Goal: Information Seeking & Learning: Check status

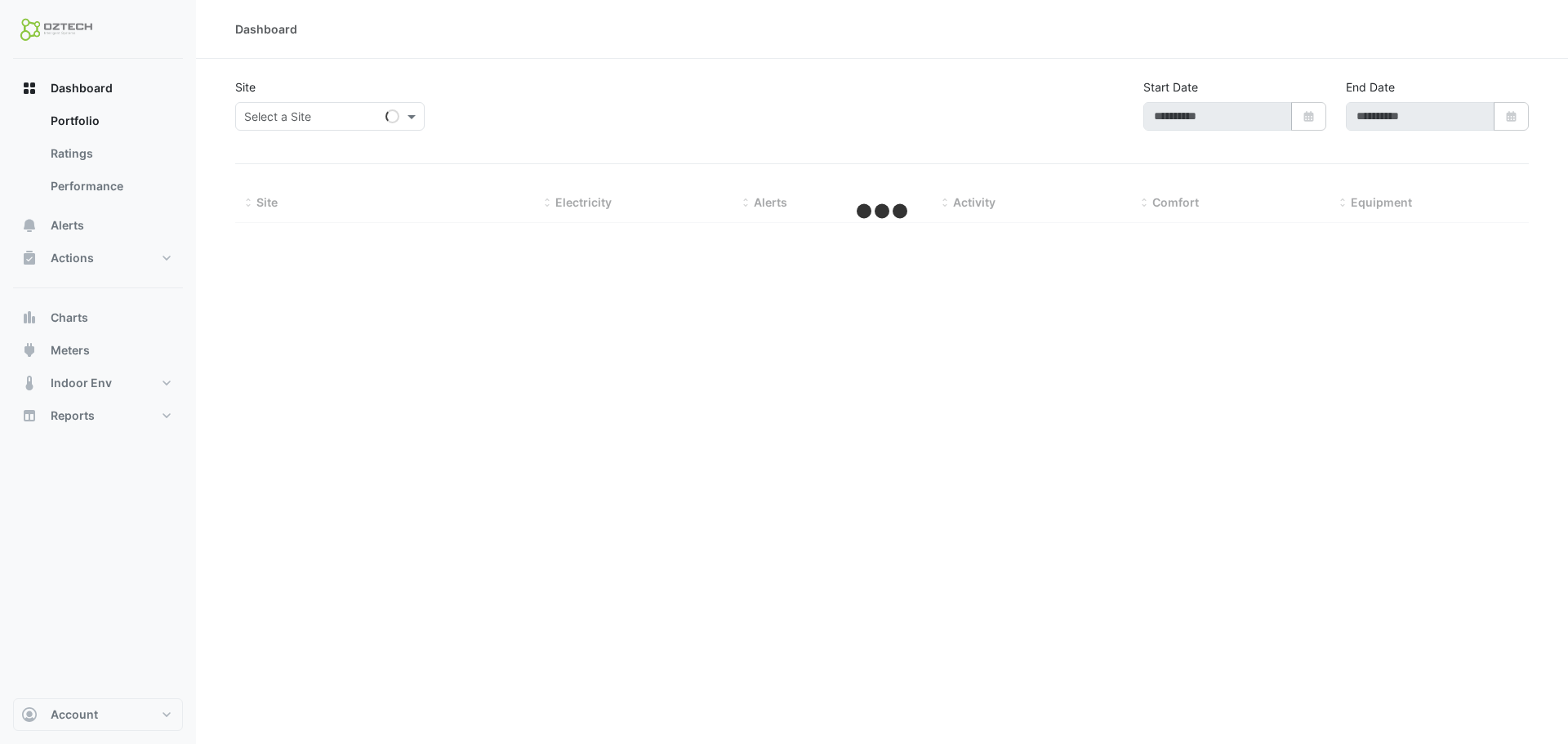
type input "**********"
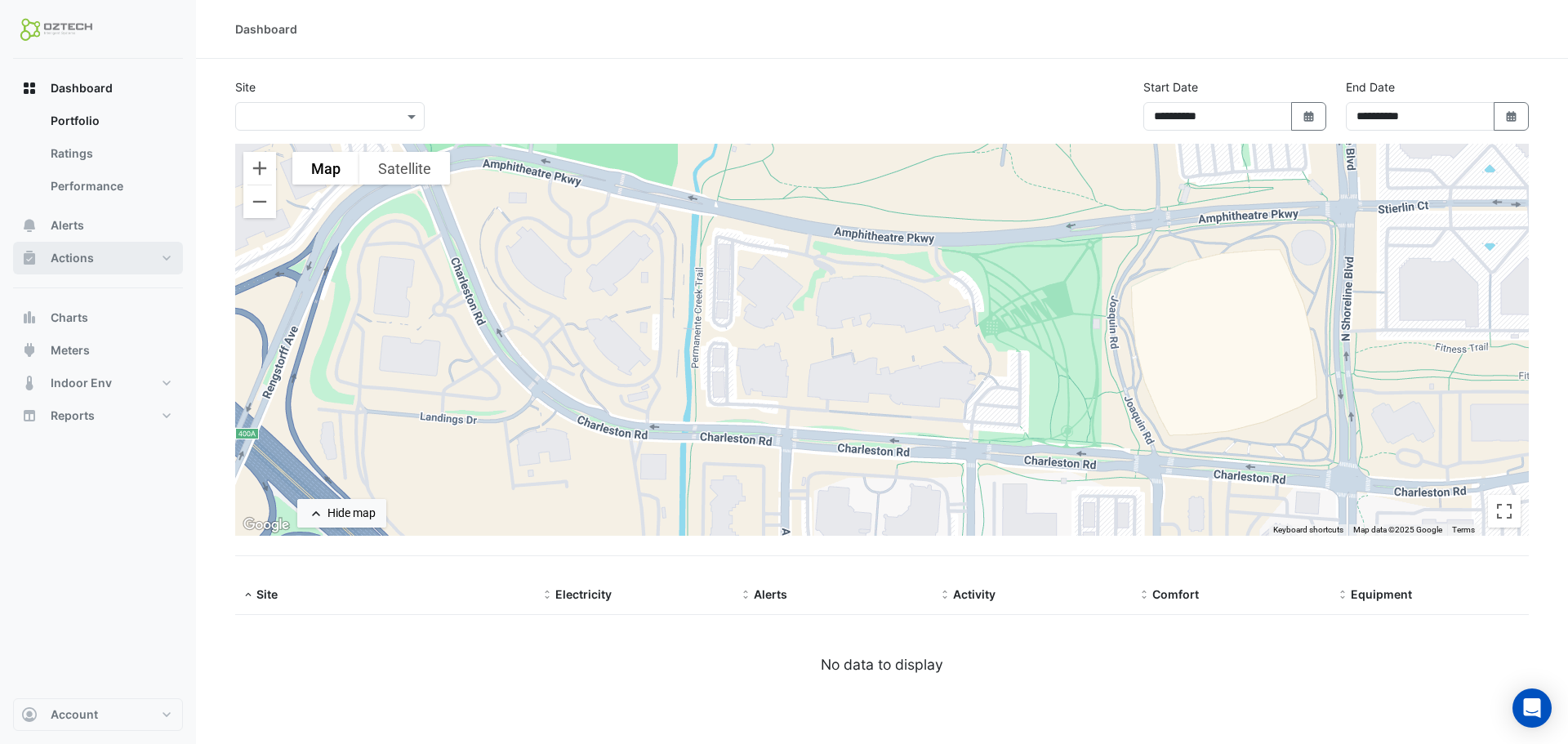
click at [69, 254] on span "Actions" at bounding box center [71, 257] width 43 height 16
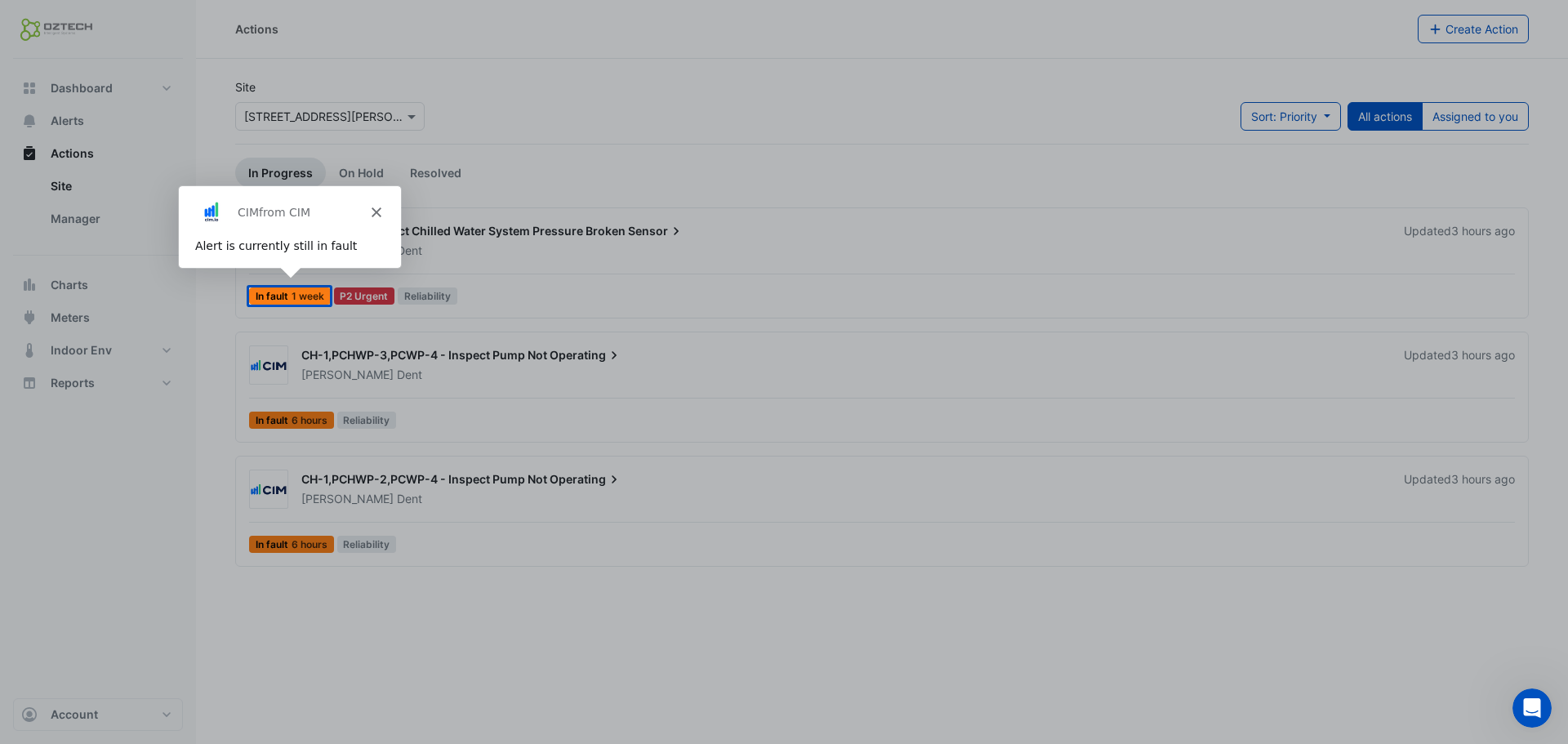
click at [764, 148] on div "Product tour overlay" at bounding box center [784, 372] width 1568 height 744
click at [374, 215] on icon "Close" at bounding box center [374, 211] width 10 height 10
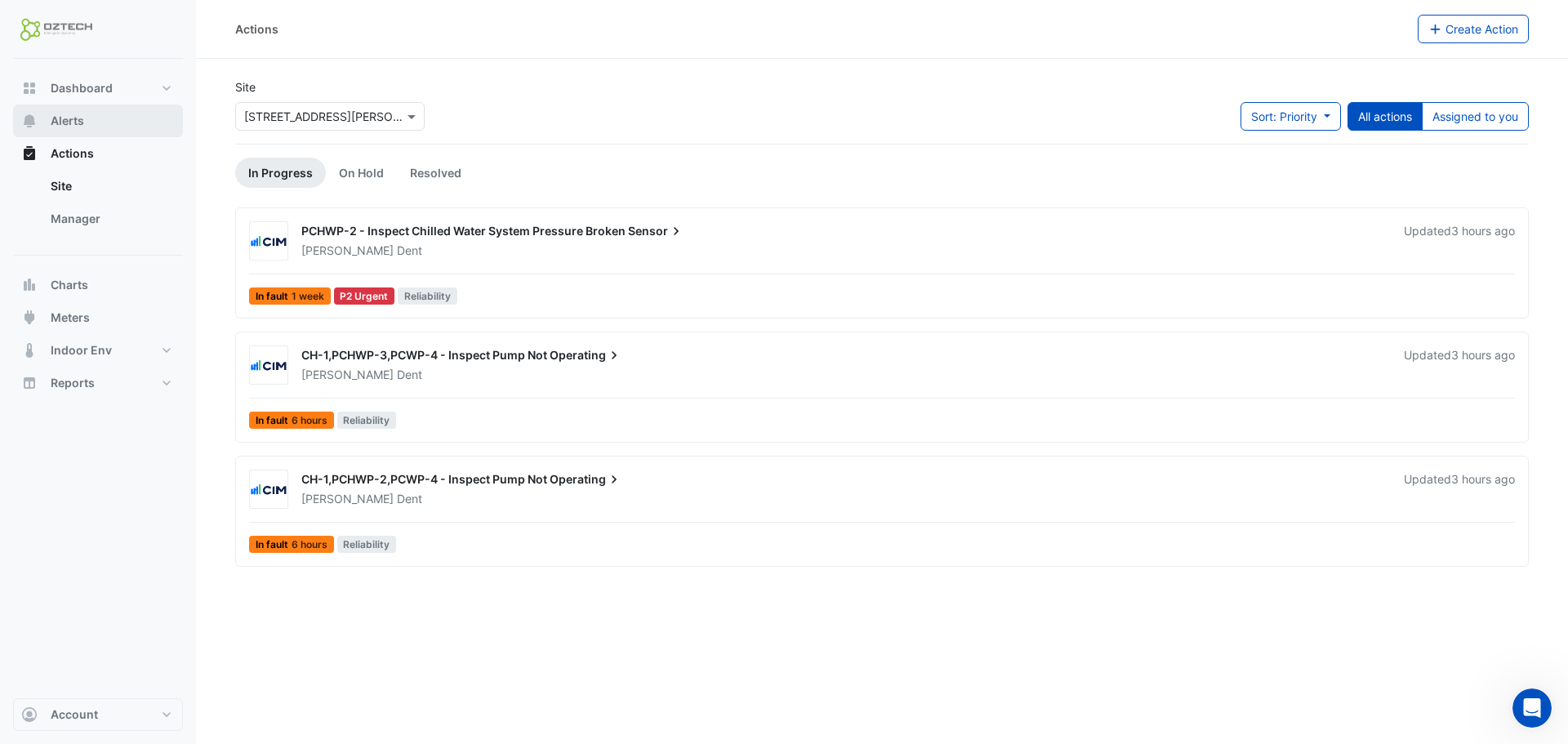
click at [61, 122] on span "Alerts" at bounding box center [67, 120] width 33 height 16
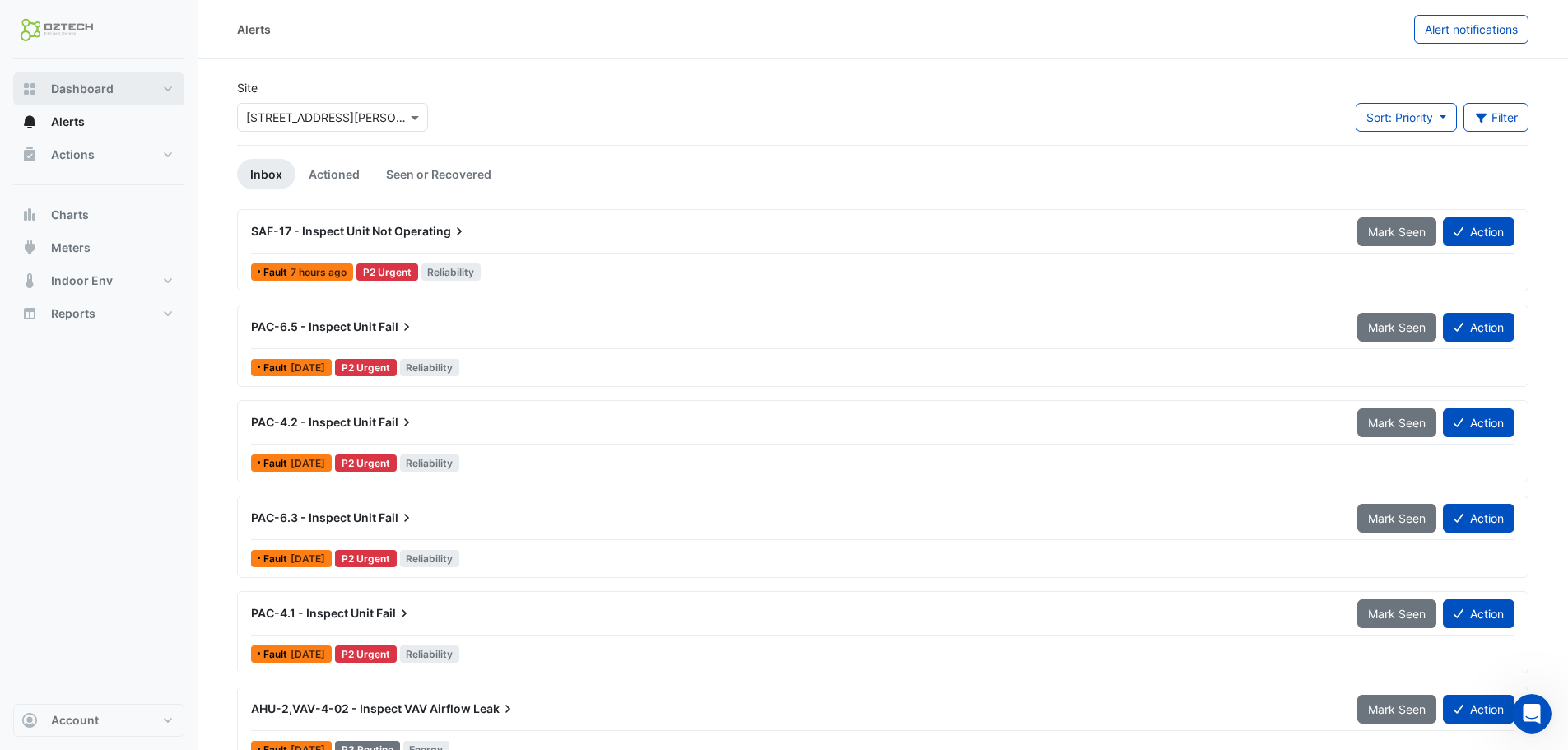
click at [63, 85] on span "Dashboard" at bounding box center [82, 88] width 62 height 16
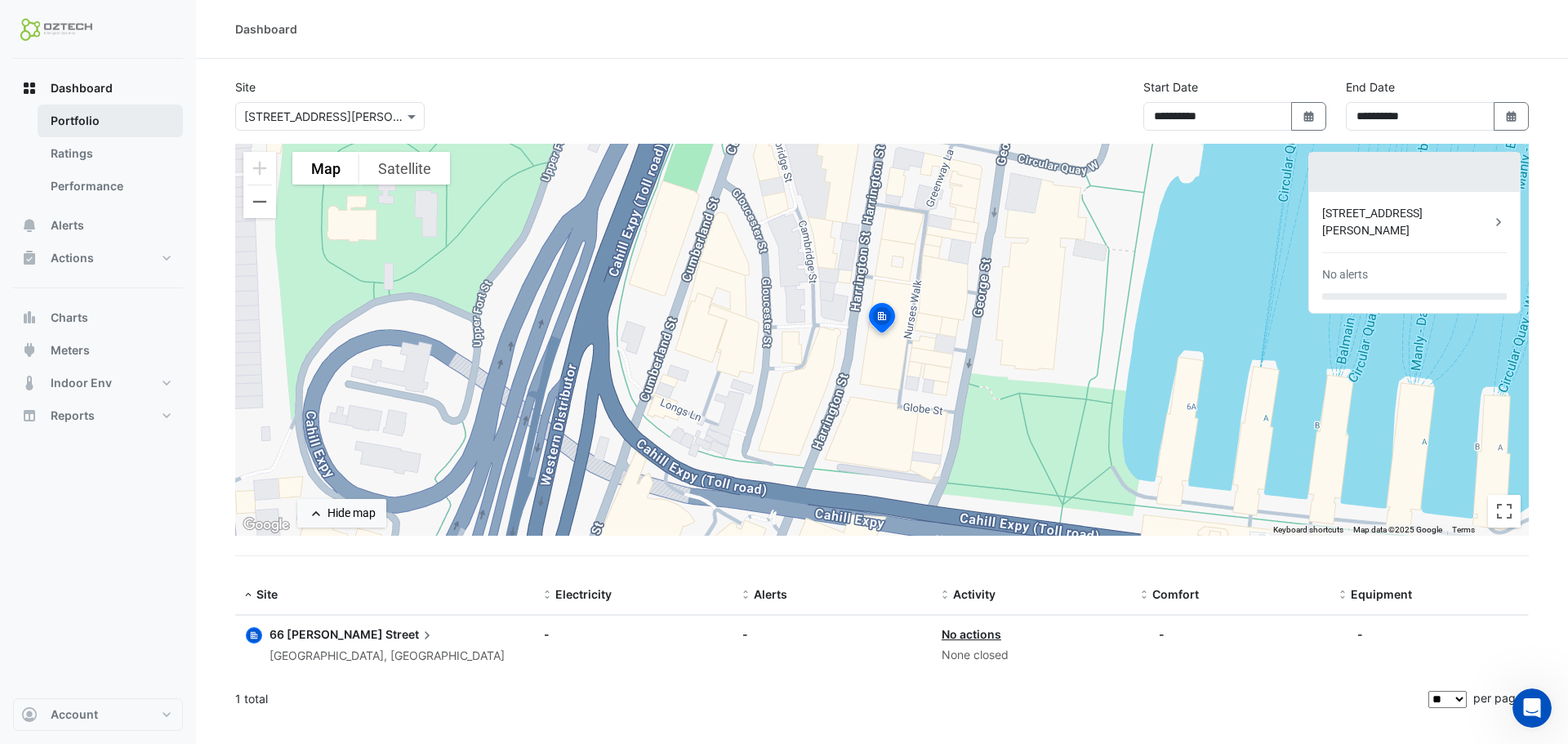
click at [82, 122] on link "Portfolio" at bounding box center [110, 121] width 146 height 32
click at [73, 153] on link "Ratings" at bounding box center [110, 153] width 146 height 32
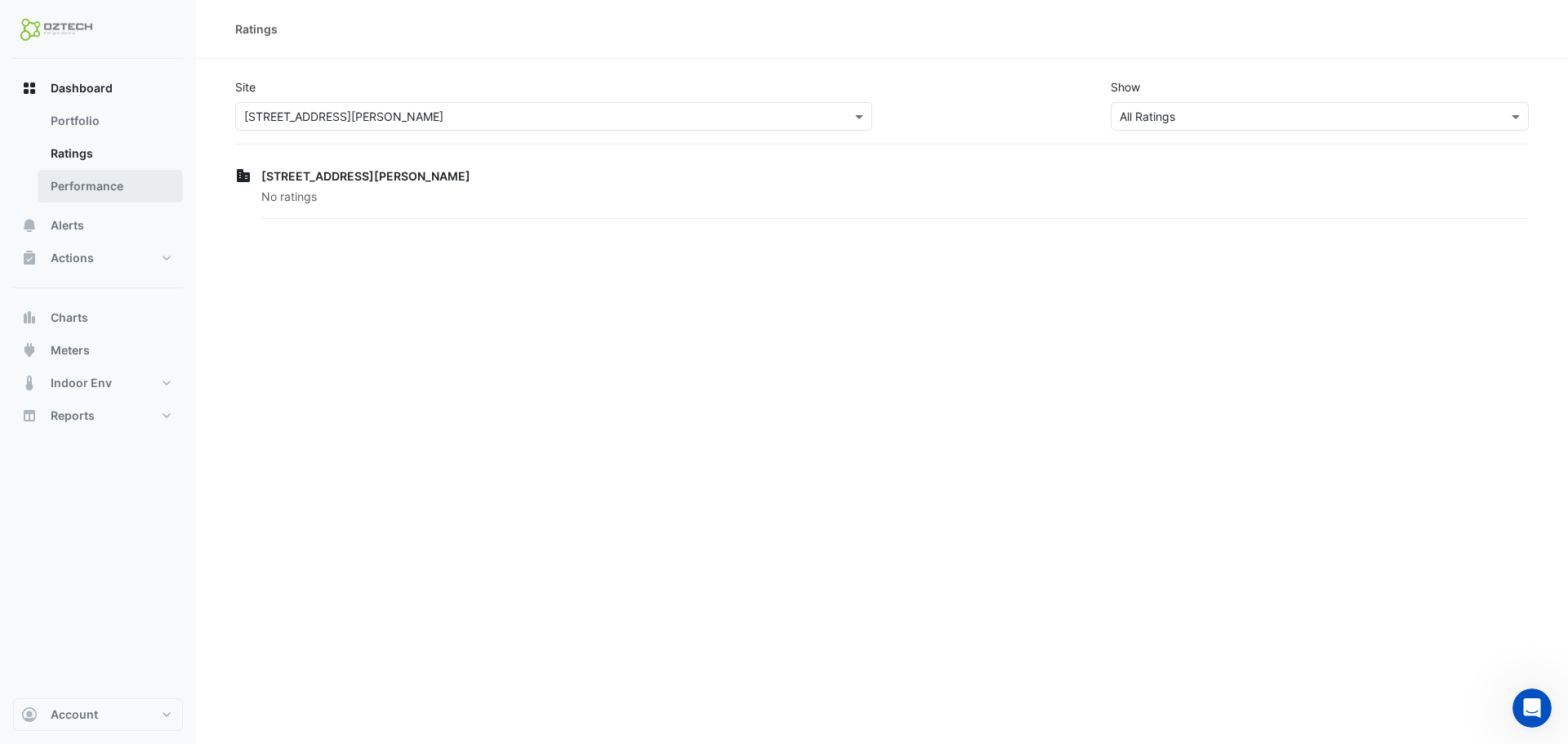
click at [73, 181] on link "Performance" at bounding box center [110, 186] width 146 height 32
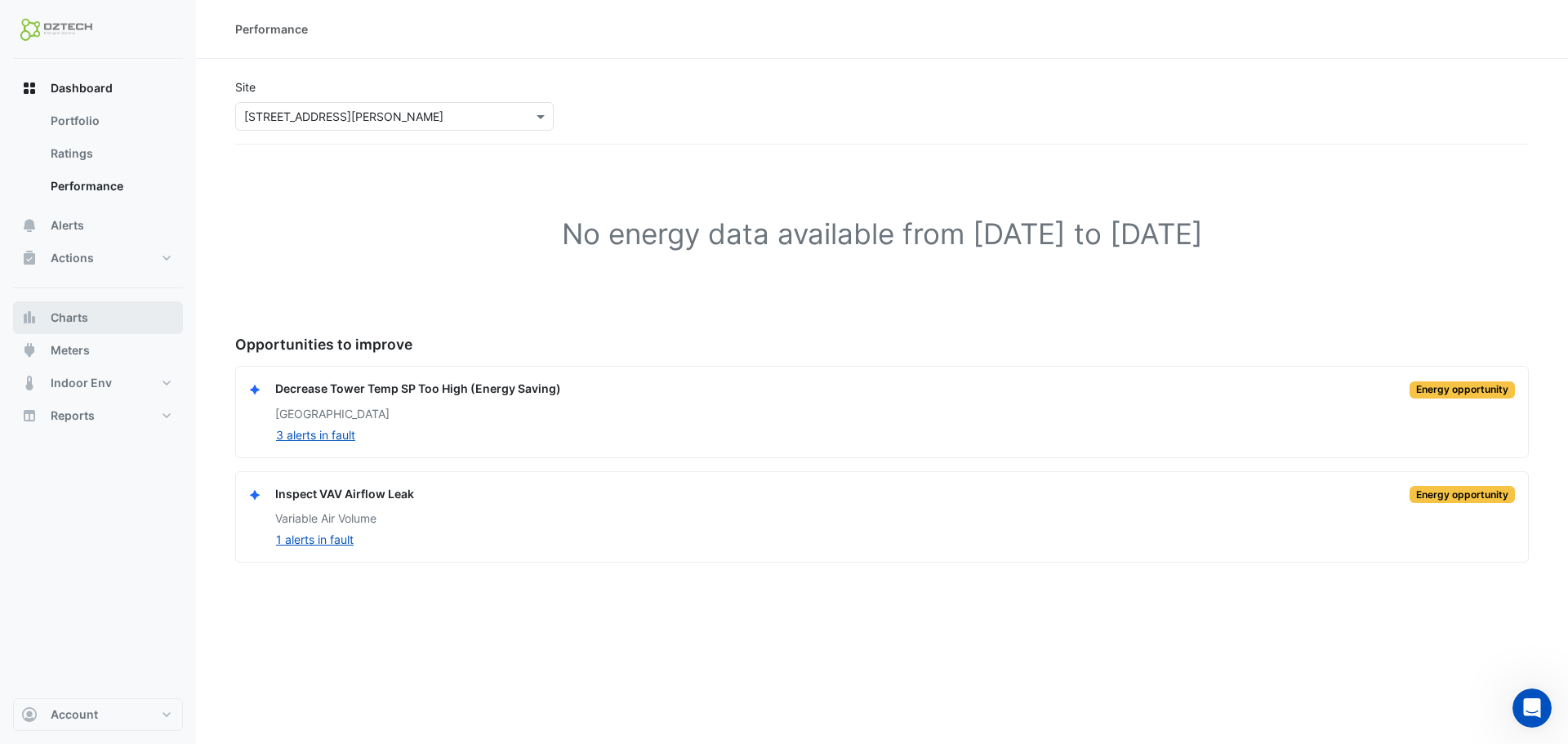
click at [77, 327] on button "Charts" at bounding box center [98, 317] width 170 height 32
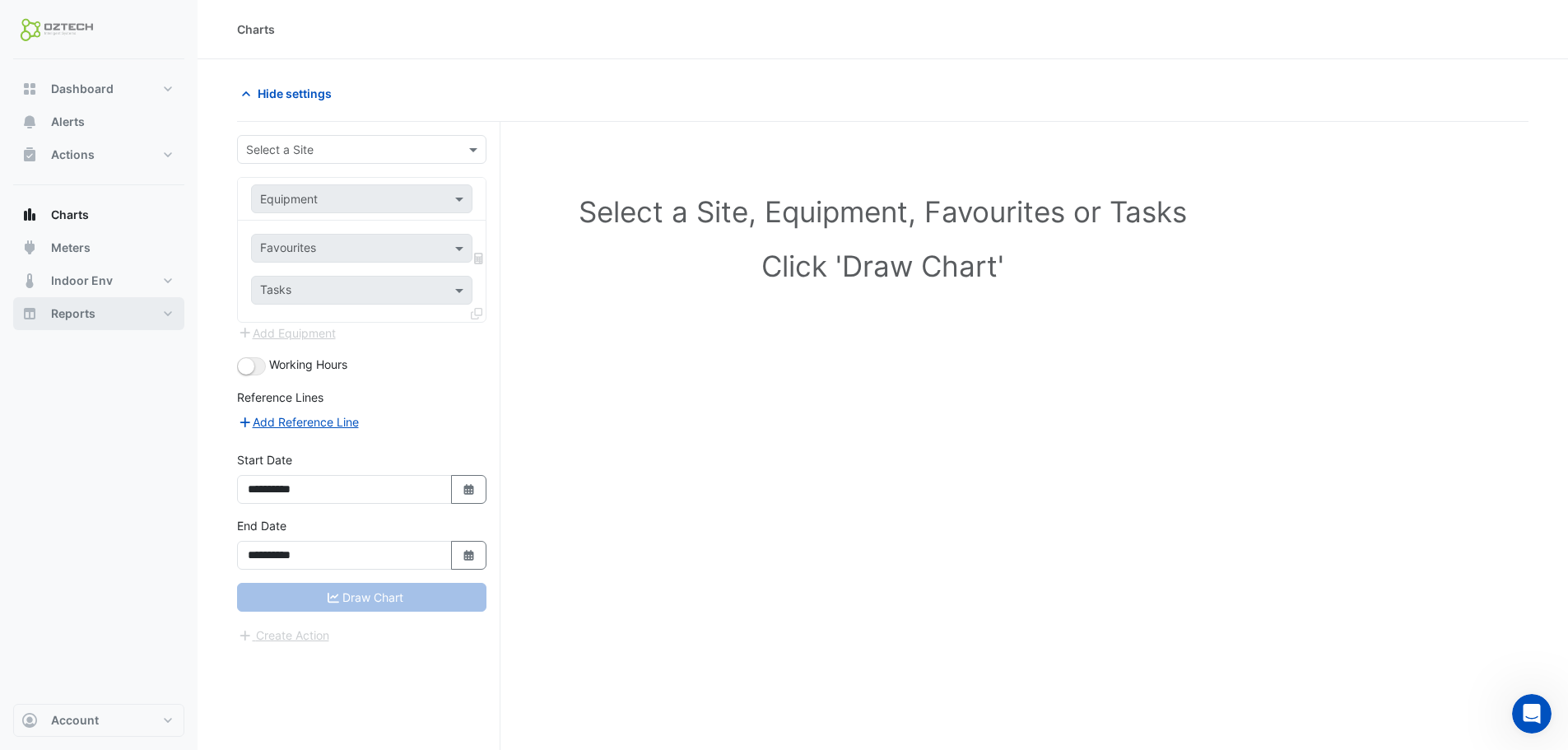
click at [78, 308] on span "Reports" at bounding box center [73, 313] width 44 height 16
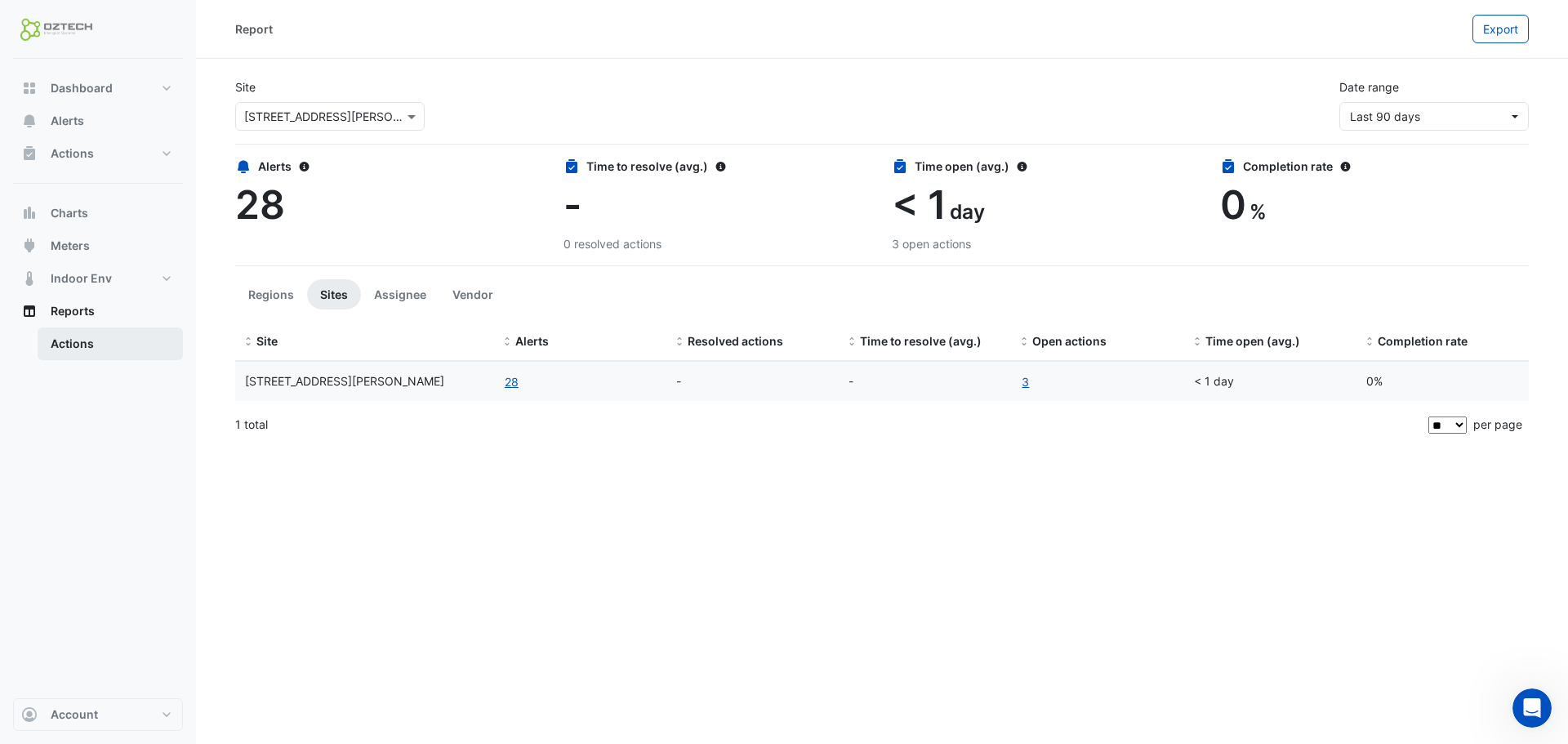
click at [75, 342] on link "Actions" at bounding box center [110, 344] width 146 height 32
click at [74, 340] on link "Actions" at bounding box center [110, 344] width 146 height 32
click at [70, 205] on span "Charts" at bounding box center [69, 212] width 37 height 16
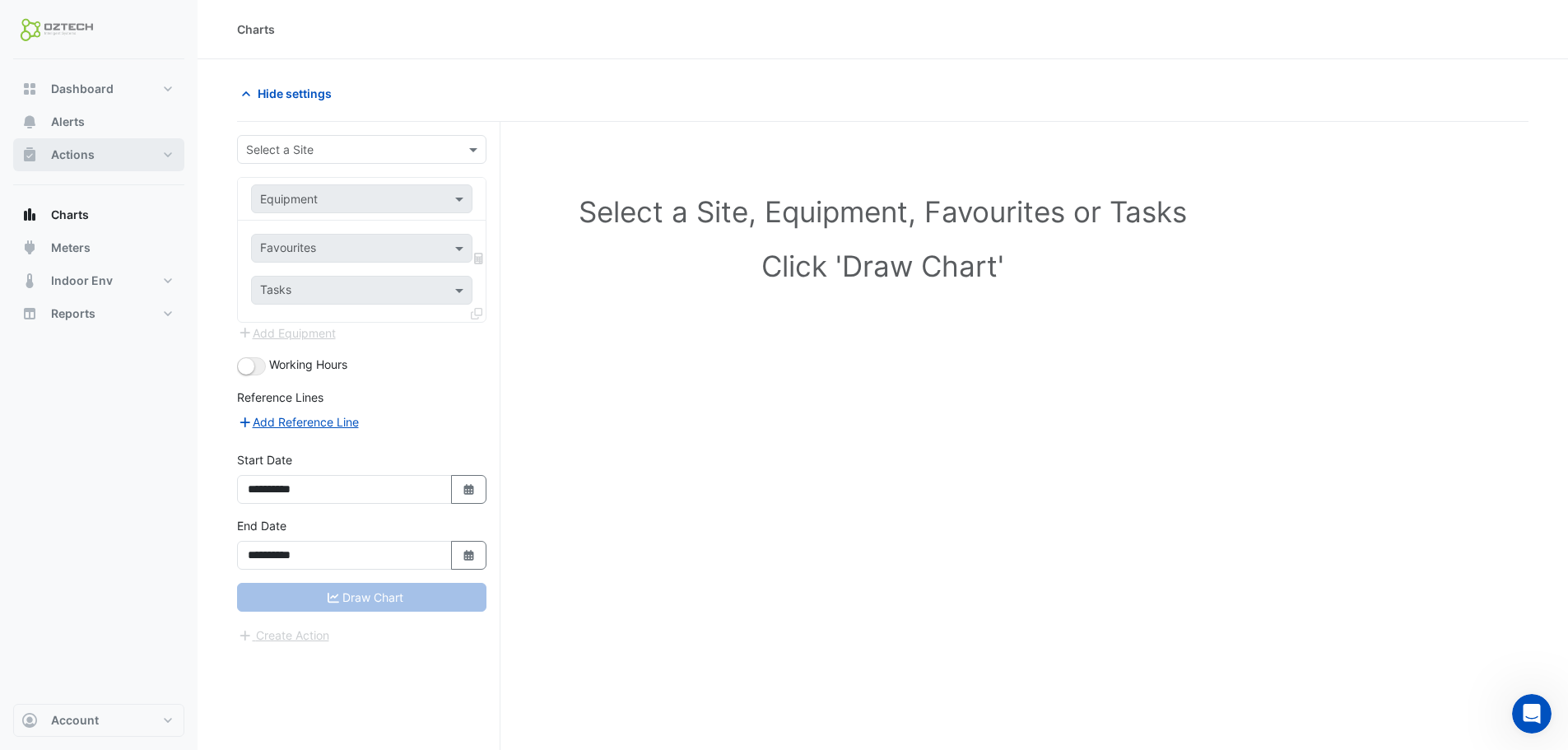
click at [72, 149] on span "Actions" at bounding box center [72, 155] width 43 height 16
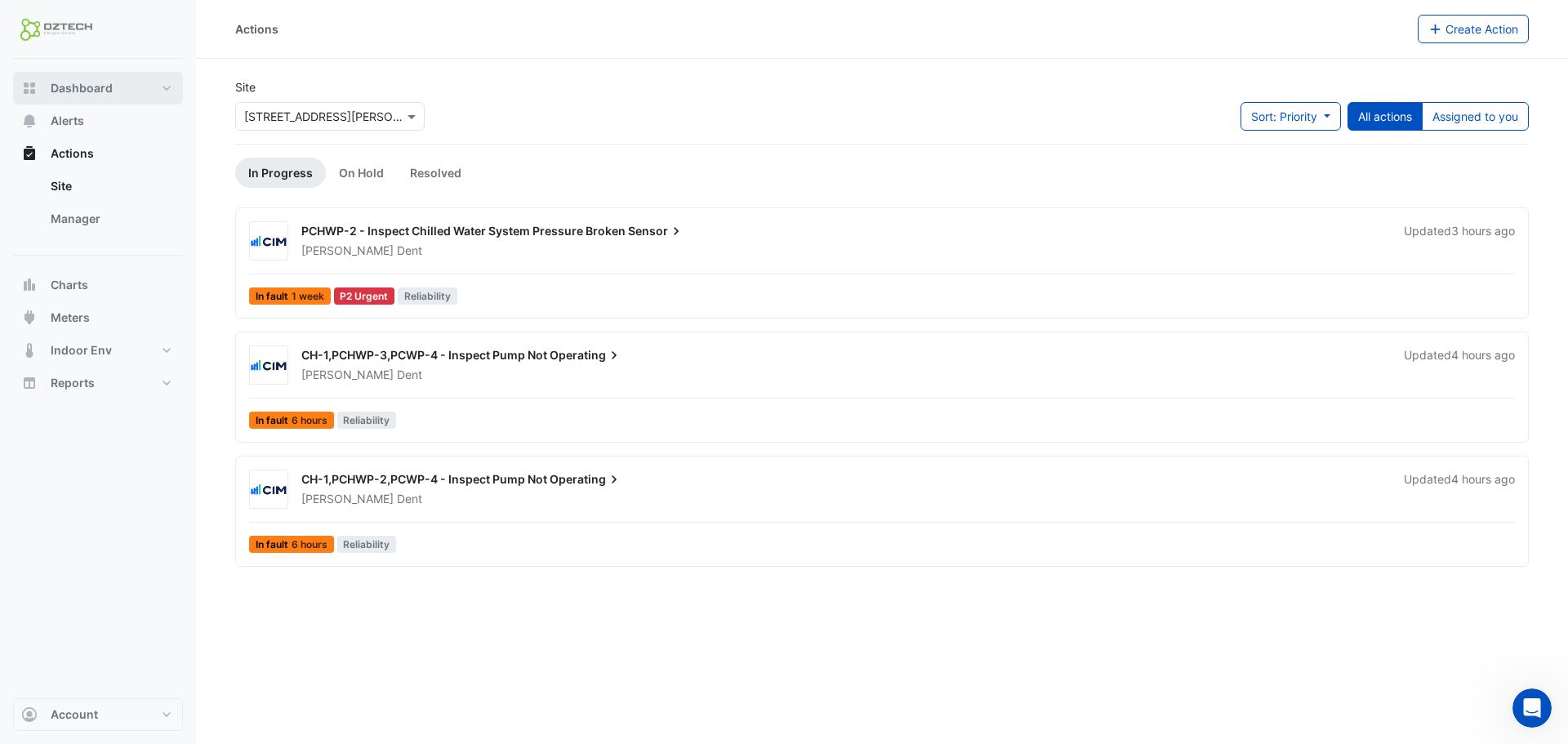
click at [89, 85] on span "Dashboard" at bounding box center [81, 88] width 62 height 16
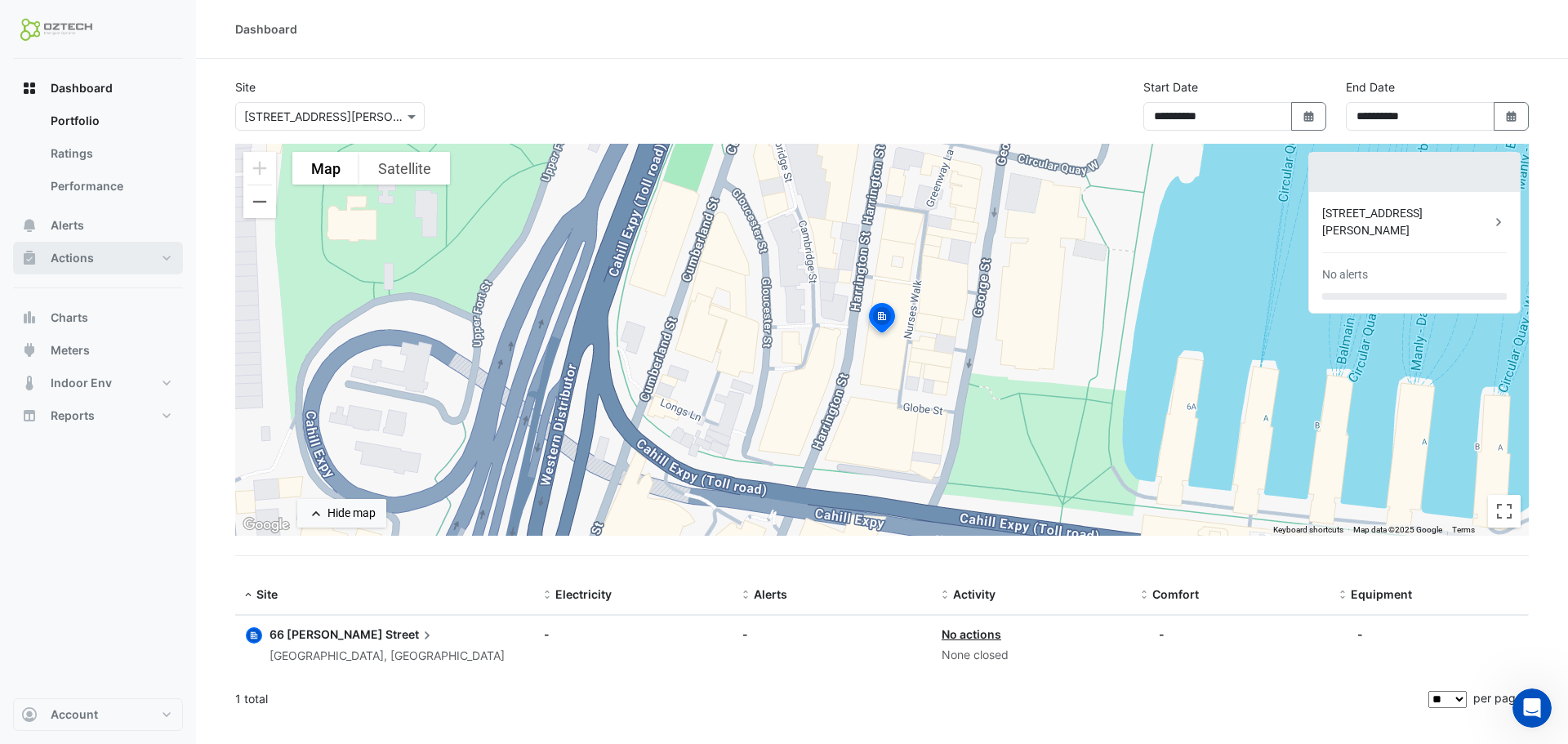
click at [78, 257] on span "Actions" at bounding box center [71, 257] width 43 height 16
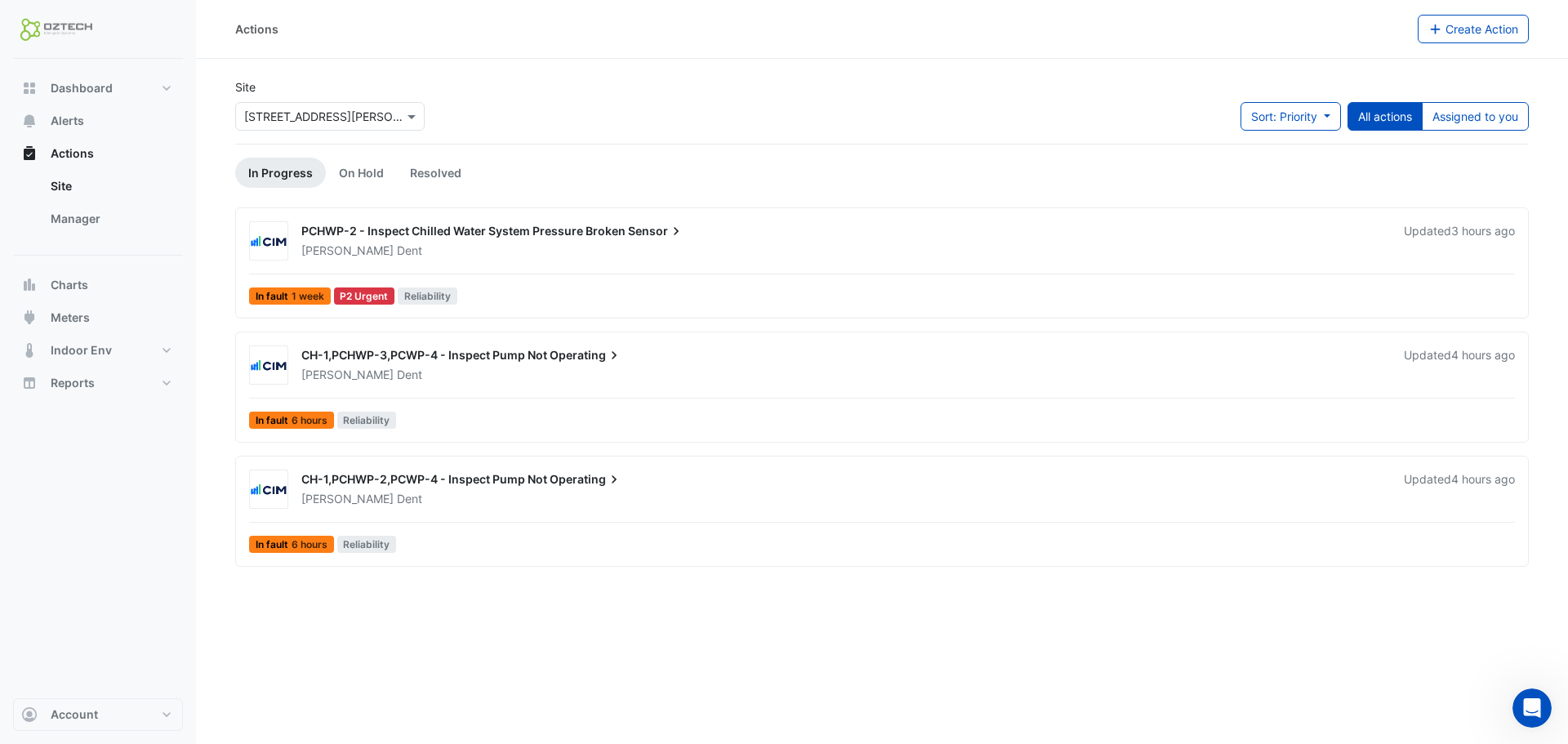
click at [648, 227] on span "Sensor" at bounding box center [655, 231] width 56 height 16
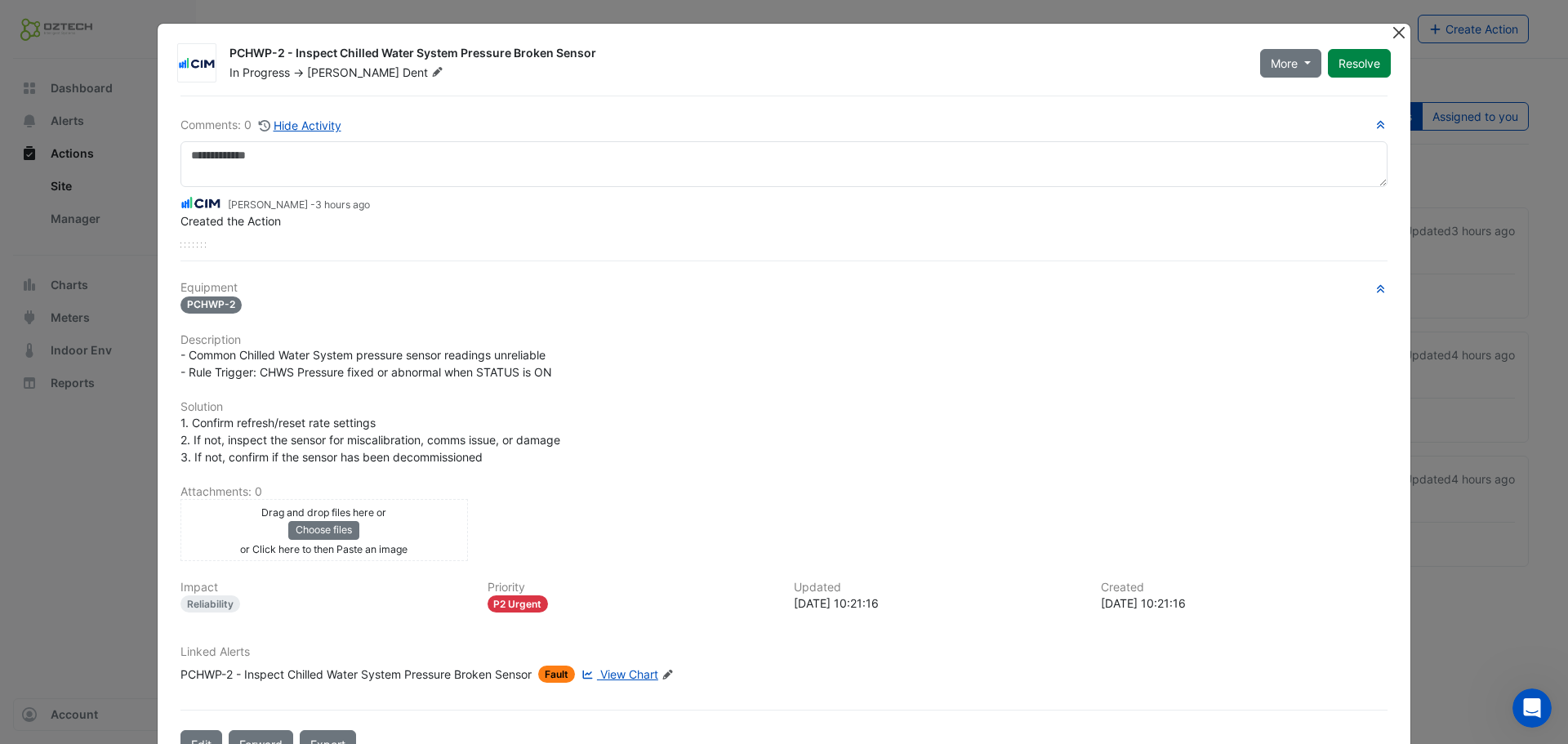
click at [1396, 26] on button "Close" at bounding box center [1398, 32] width 17 height 17
